Goal: Information Seeking & Learning: Learn about a topic

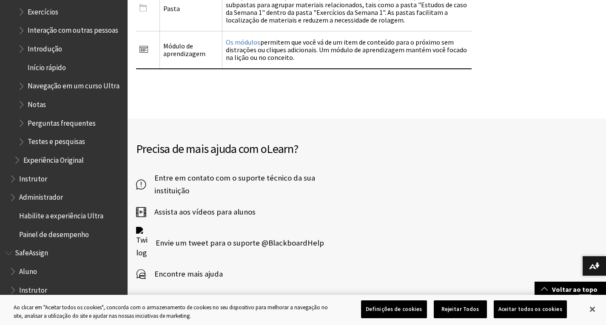
scroll to position [1786, 0]
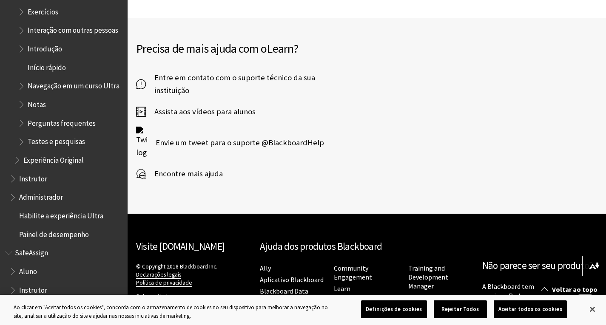
click at [179, 168] on span "Encontre mais ajuda" at bounding box center [184, 174] width 77 height 13
click at [213, 71] on span "Entre em contato com o suporte técnico da sua instituição" at bounding box center [247, 84] width 202 height 26
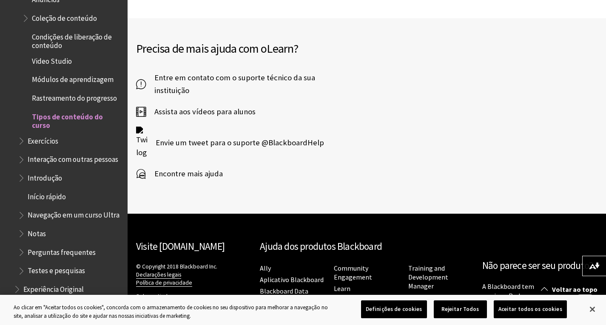
scroll to position [987, 0]
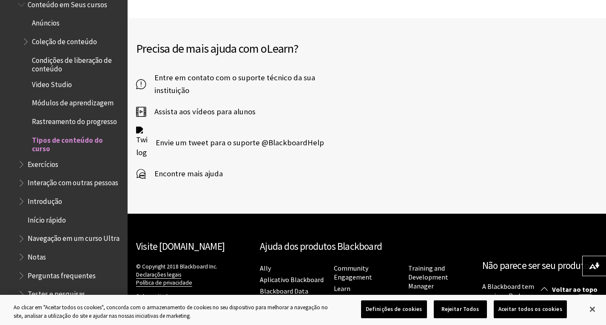
click at [37, 168] on span "Exercícios" at bounding box center [43, 162] width 31 height 11
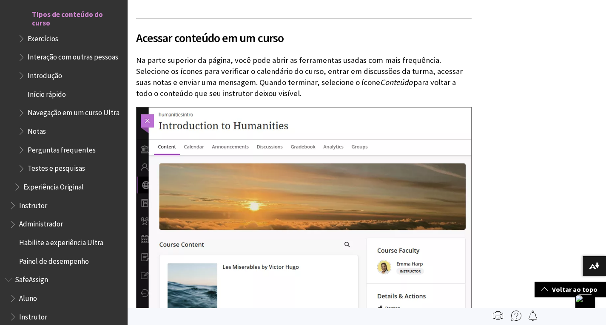
scroll to position [492, 0]
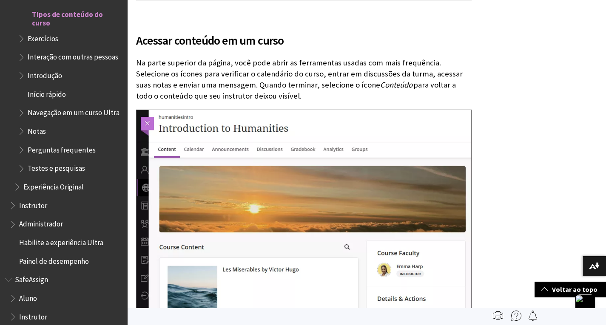
click at [55, 154] on span "Perguntas frequentes" at bounding box center [62, 148] width 68 height 11
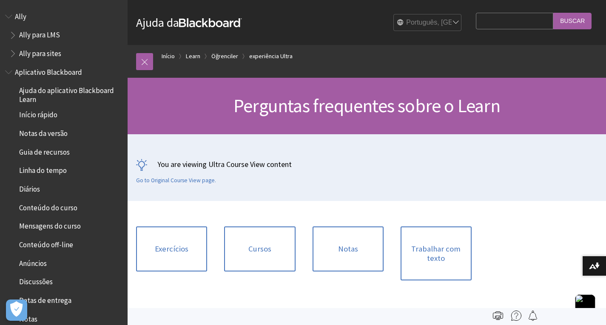
scroll to position [1090, 0]
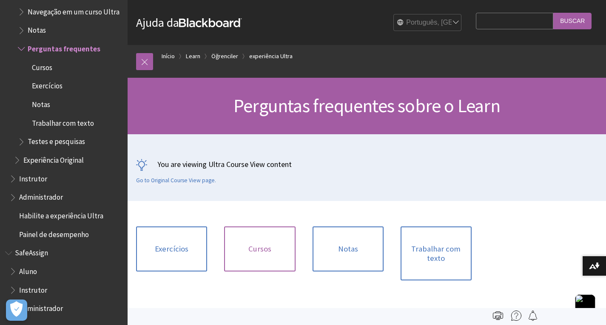
click at [264, 244] on link "Cursos‎" at bounding box center [259, 249] width 71 height 45
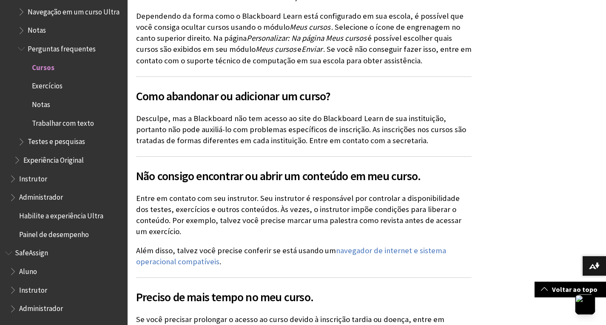
scroll to position [1148, 0]
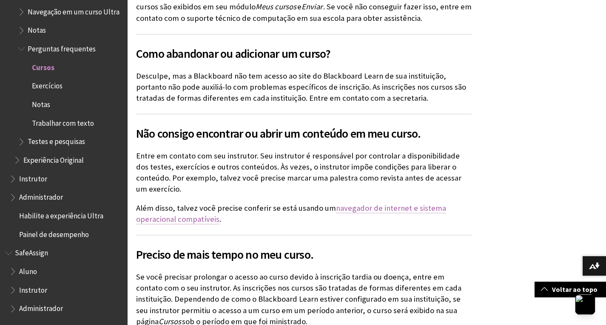
click at [380, 203] on link "navegador de internet e sistema operacional compatíveis" at bounding box center [291, 213] width 310 height 21
